Goal: Navigation & Orientation: Understand site structure

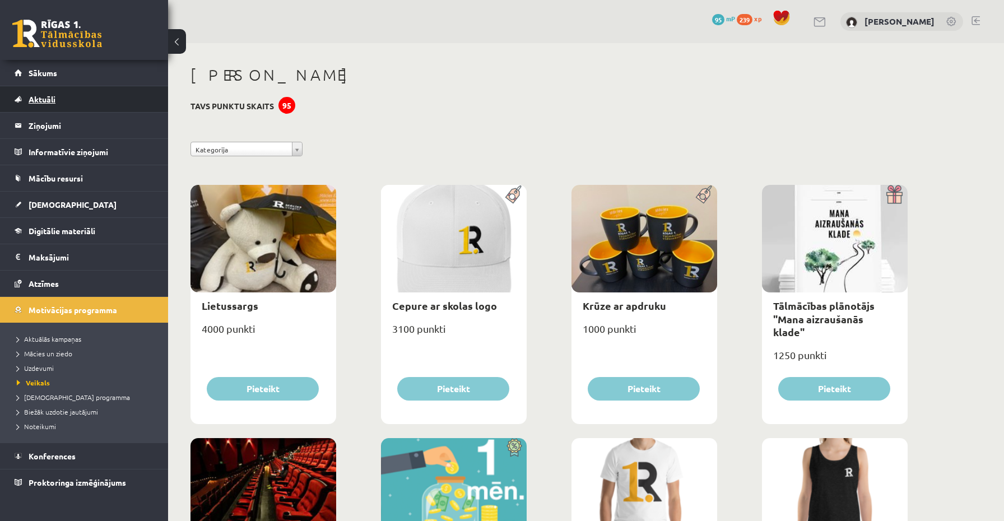
click at [64, 106] on link "Aktuāli" at bounding box center [84, 99] width 139 height 26
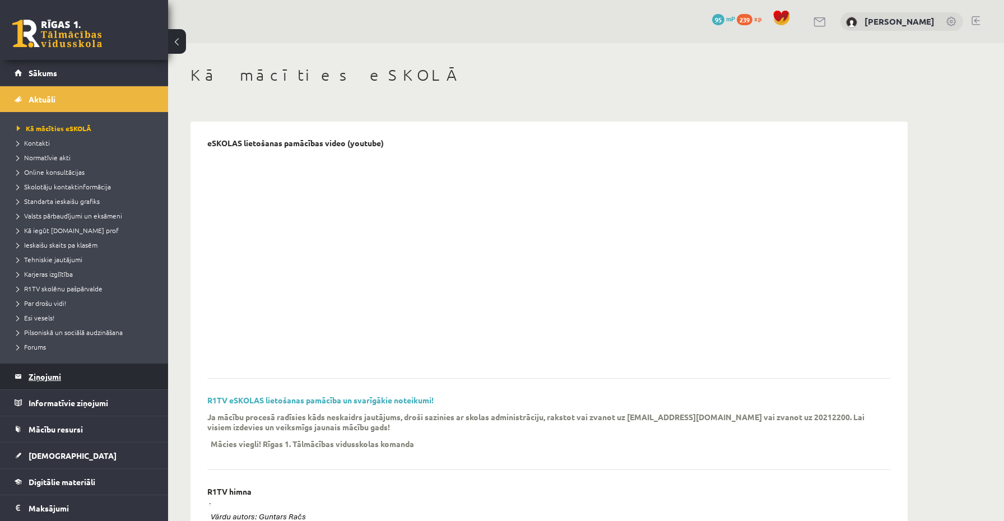
click at [39, 381] on legend "Ziņojumi 0" at bounding box center [91, 376] width 125 height 26
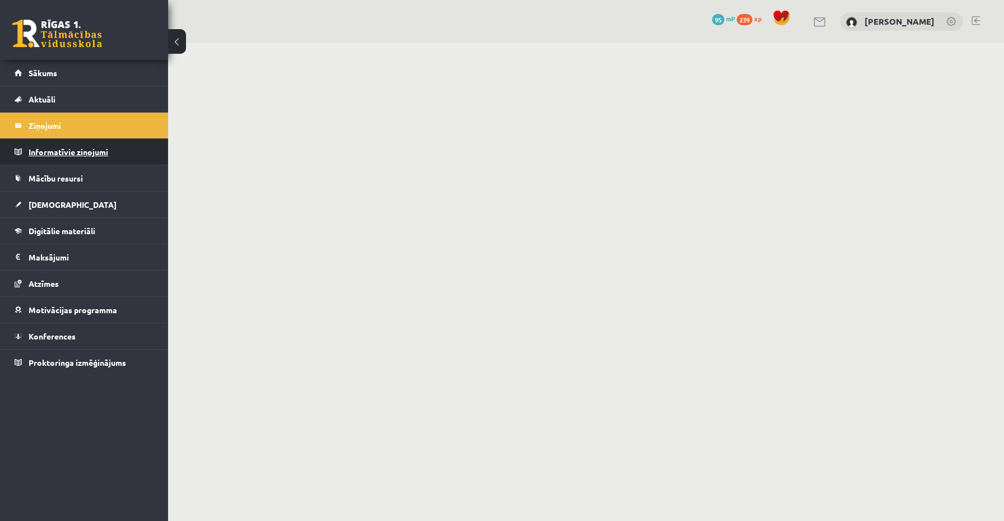
click at [83, 148] on legend "Informatīvie ziņojumi 0" at bounding box center [91, 152] width 125 height 26
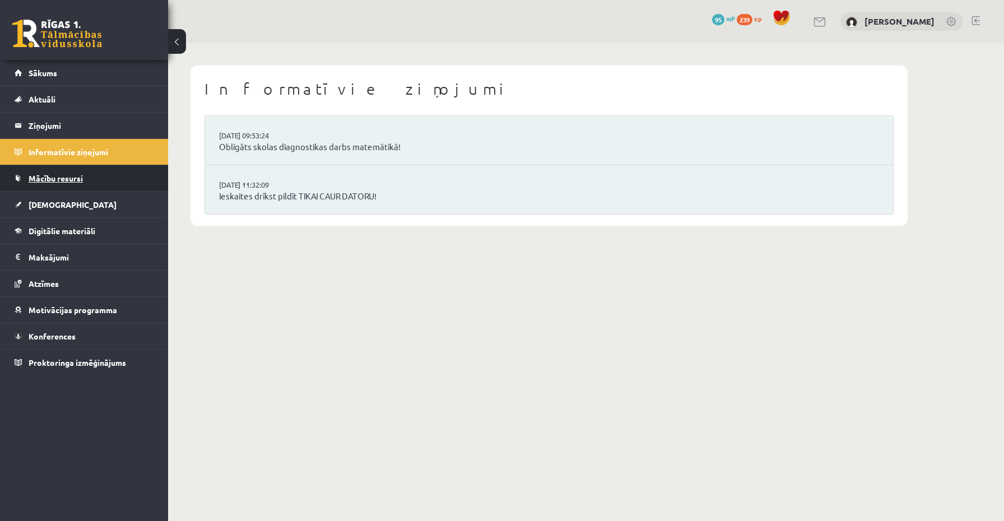
click at [64, 173] on span "Mācību resursi" at bounding box center [56, 178] width 54 height 10
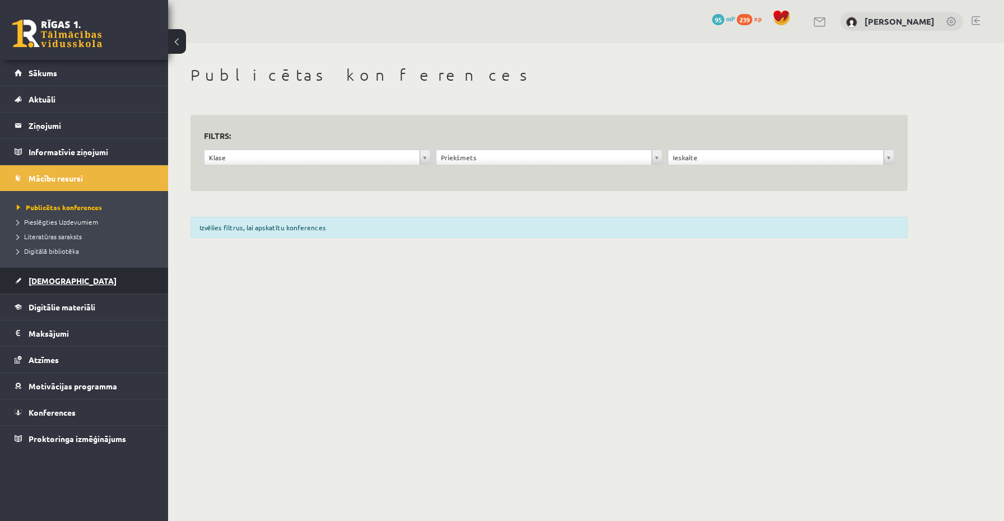
click at [32, 287] on link "[DEMOGRAPHIC_DATA]" at bounding box center [84, 281] width 139 height 26
